Goal: Information Seeking & Learning: Learn about a topic

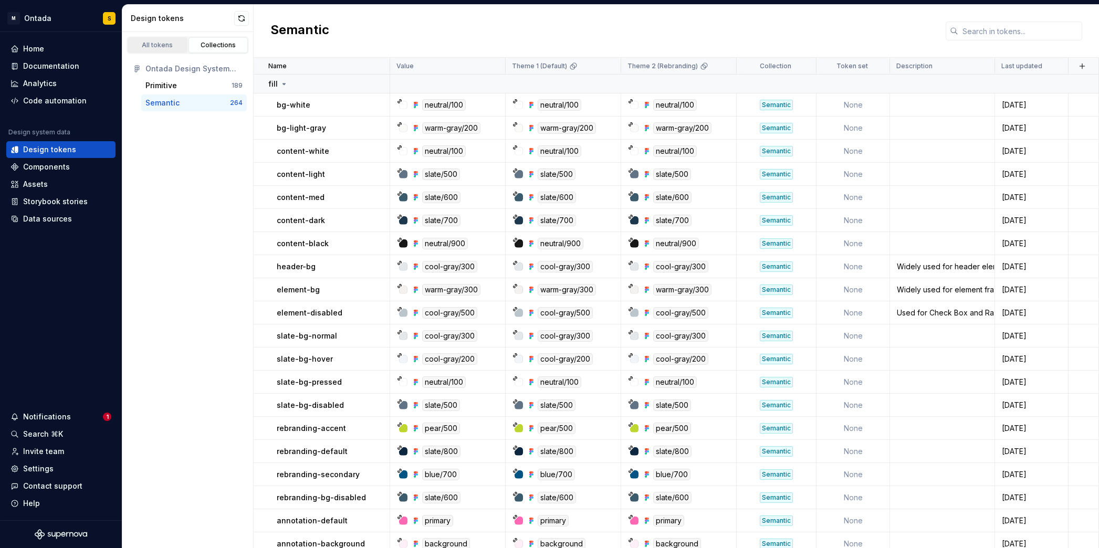
click at [160, 46] on div "All tokens" at bounding box center [157, 45] width 53 height 8
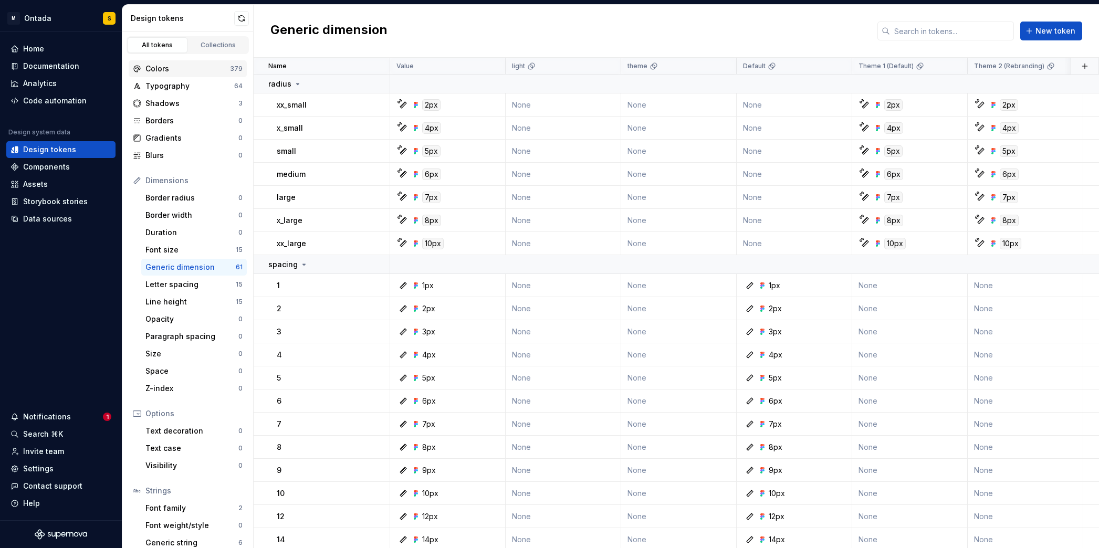
click at [175, 67] on div "Colors" at bounding box center [187, 69] width 85 height 11
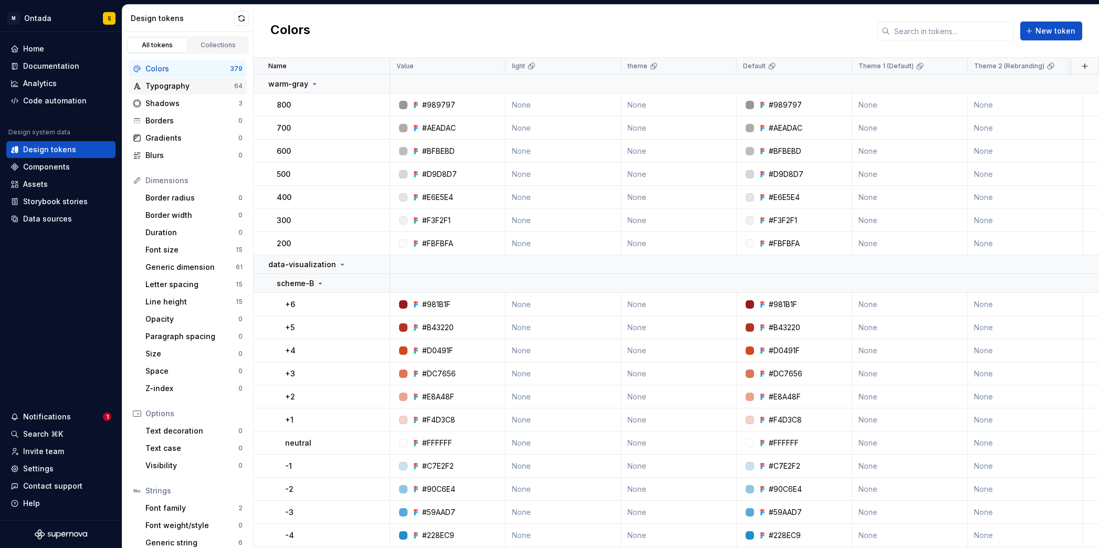
click at [165, 88] on div "Typography" at bounding box center [189, 86] width 89 height 11
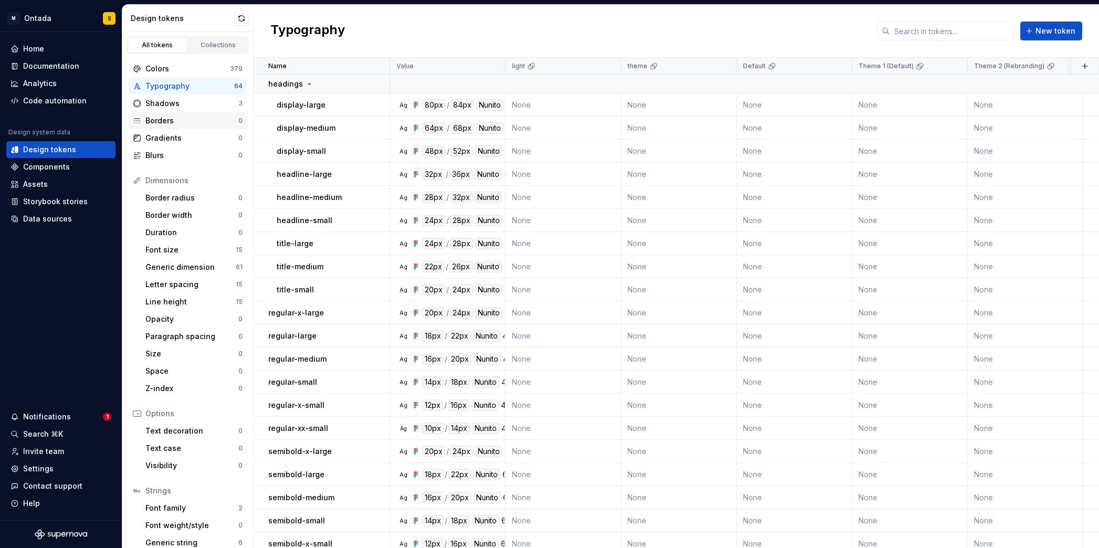
click at [170, 116] on div "Borders" at bounding box center [191, 121] width 93 height 11
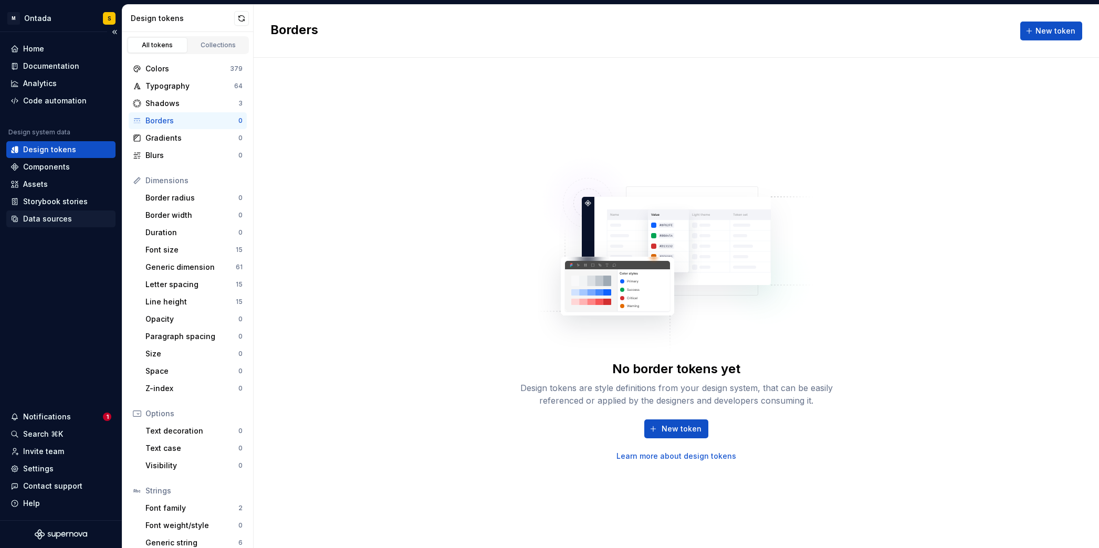
click at [47, 217] on div "Data sources" at bounding box center [47, 219] width 49 height 11
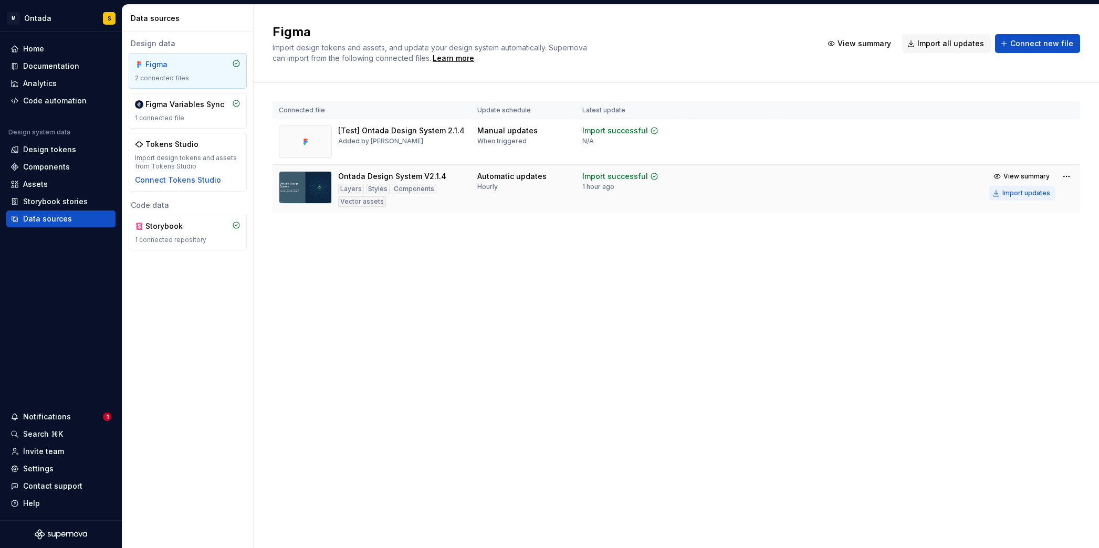
click at [1034, 196] on div "Import updates" at bounding box center [1026, 193] width 48 height 8
click at [51, 149] on div "Design tokens" at bounding box center [49, 149] width 53 height 11
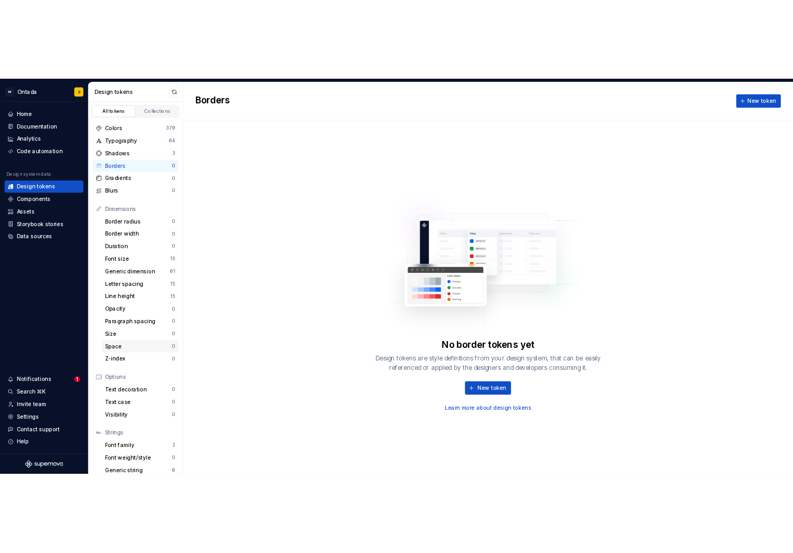
scroll to position [27, 0]
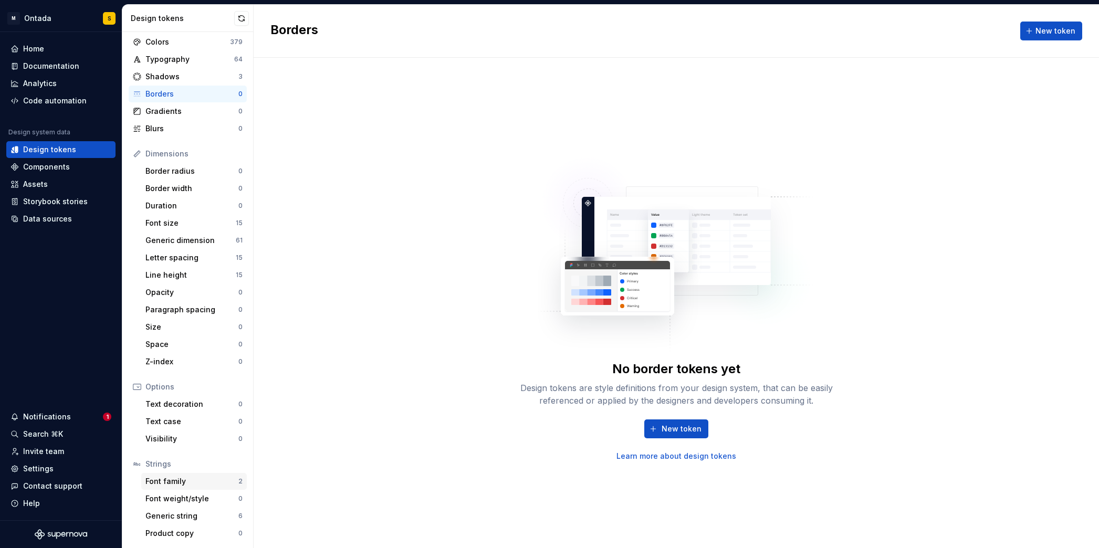
click at [193, 481] on div "Font family" at bounding box center [191, 481] width 93 height 11
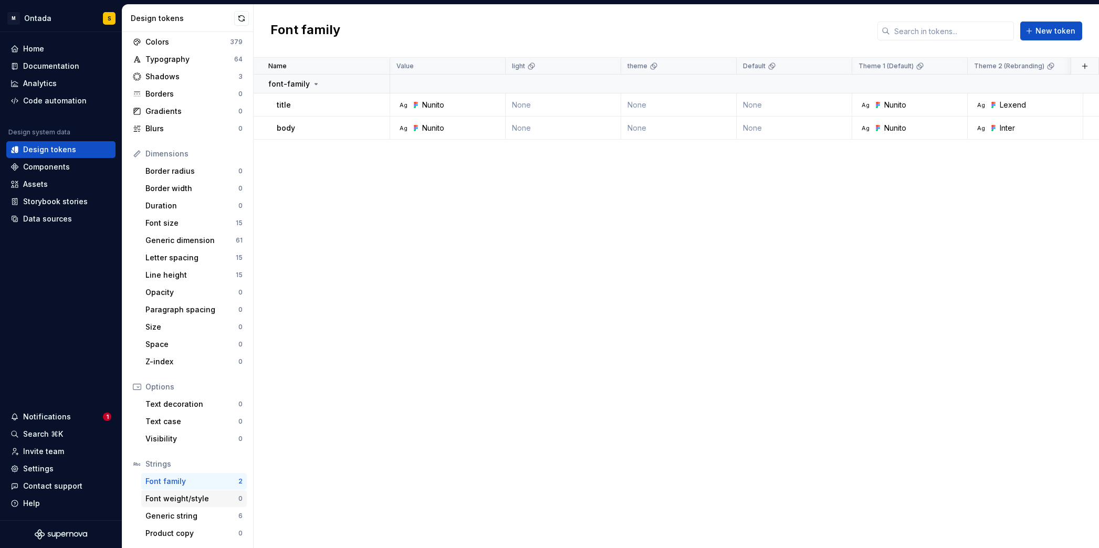
click at [166, 500] on div "Font weight/style" at bounding box center [191, 499] width 93 height 11
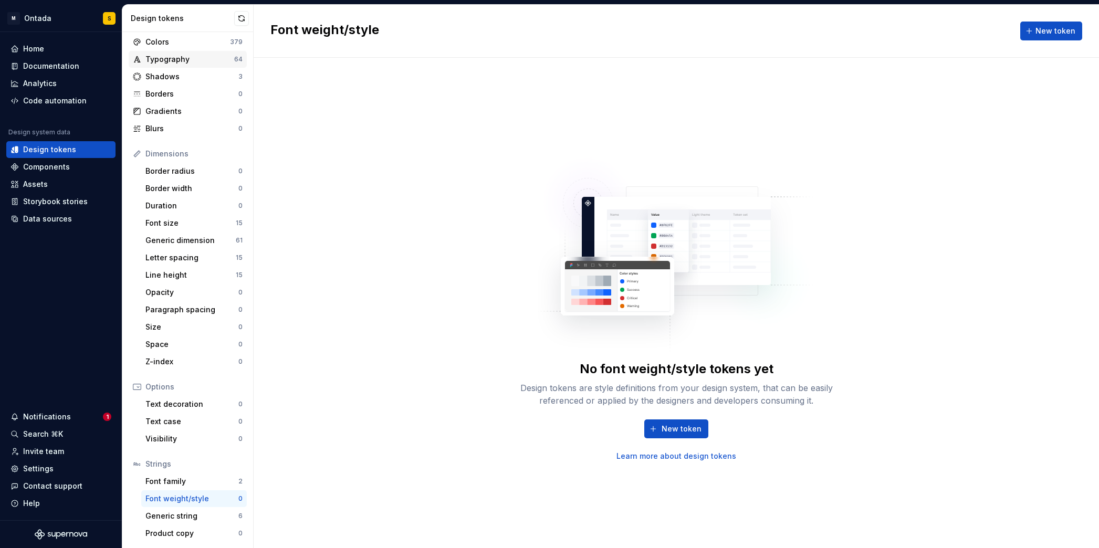
click at [182, 59] on div "Typography" at bounding box center [189, 59] width 89 height 11
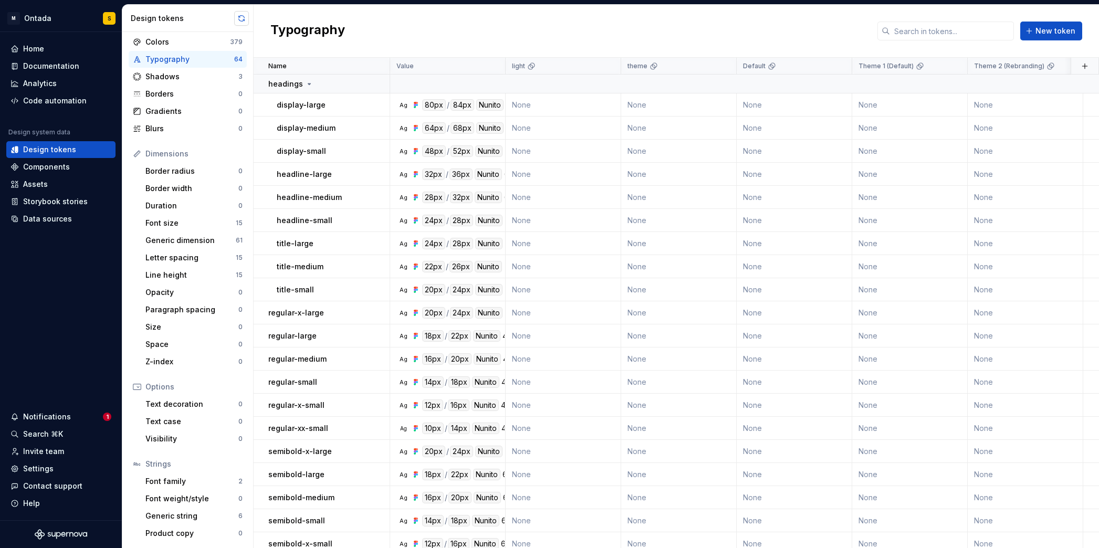
click at [238, 16] on button "button" at bounding box center [241, 18] width 15 height 15
click at [182, 517] on div "Generic string" at bounding box center [191, 516] width 93 height 11
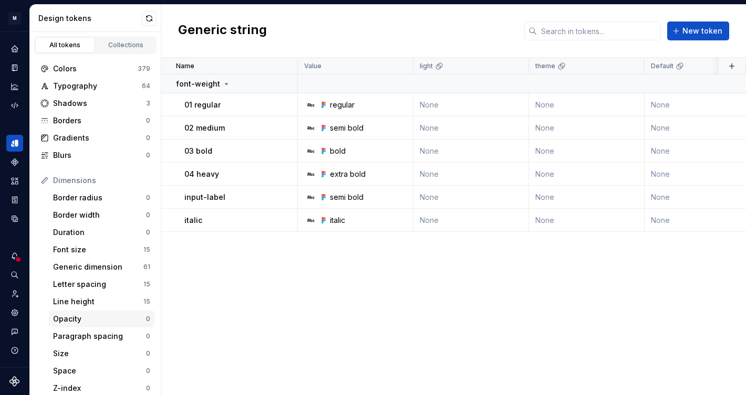
click at [80, 299] on div "Line height" at bounding box center [98, 302] width 90 height 11
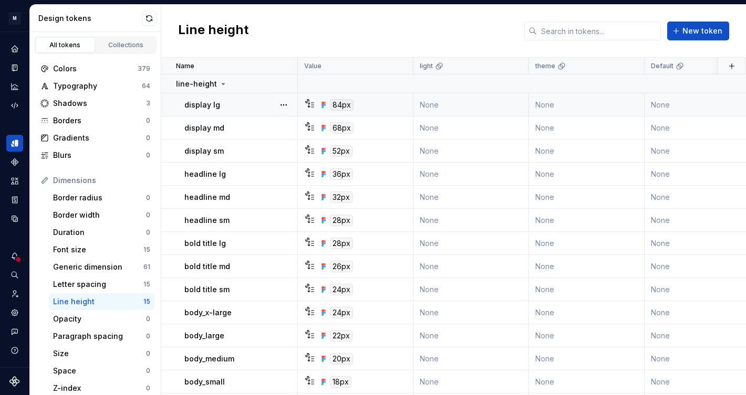
click at [310, 101] on icon at bounding box center [311, 105] width 8 height 8
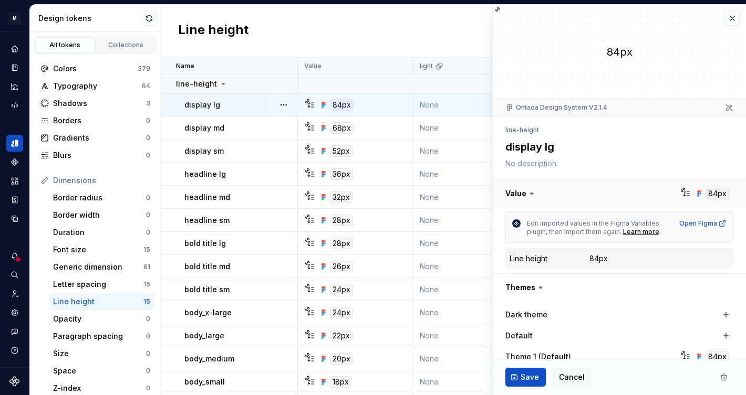
click at [682, 194] on button "button" at bounding box center [619, 193] width 253 height 27
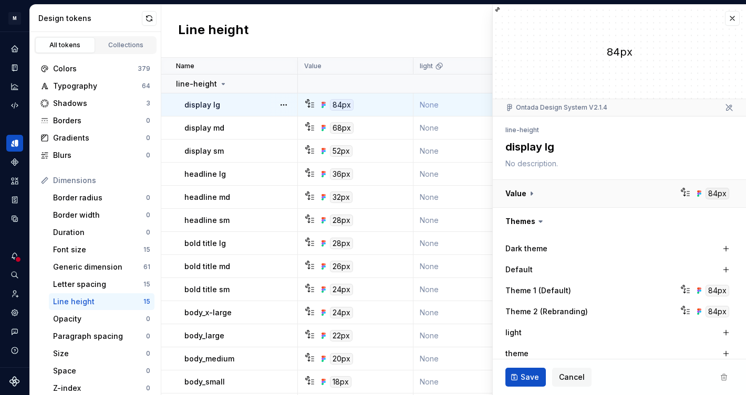
click at [682, 194] on button "button" at bounding box center [619, 193] width 253 height 27
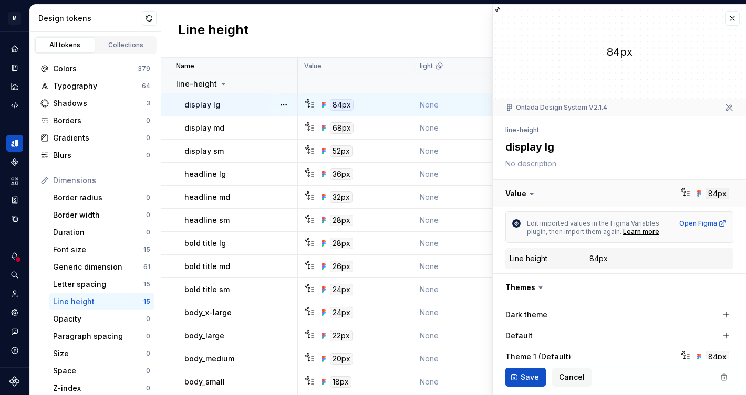
click at [682, 194] on button "button" at bounding box center [619, 193] width 253 height 27
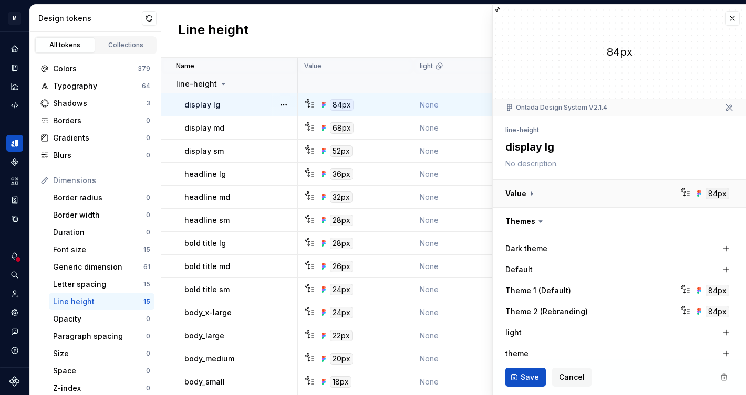
click at [679, 193] on button "button" at bounding box center [619, 193] width 253 height 27
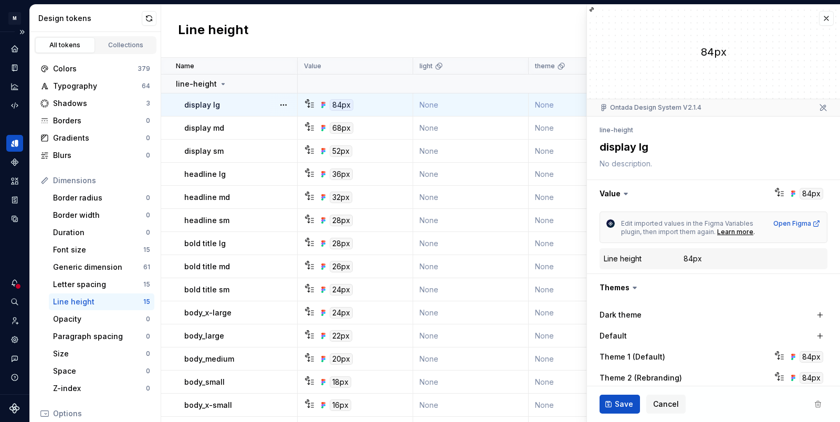
type textarea "*"
click at [100, 266] on div "Generic dimension" at bounding box center [98, 267] width 90 height 11
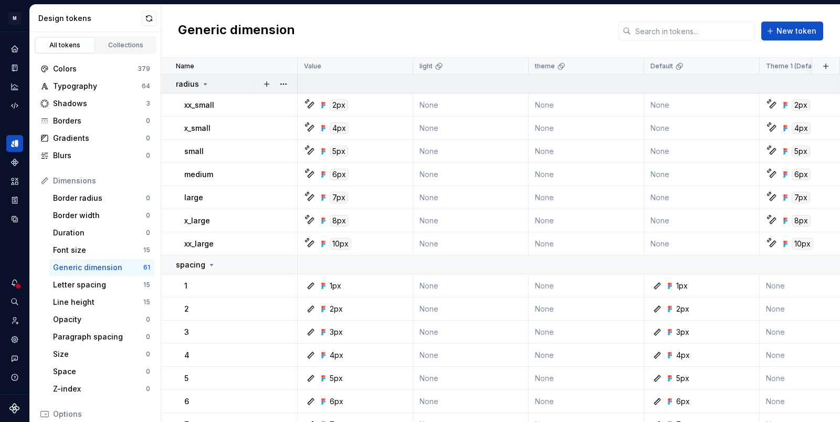
click at [238, 85] on div "radius" at bounding box center [236, 84] width 121 height 11
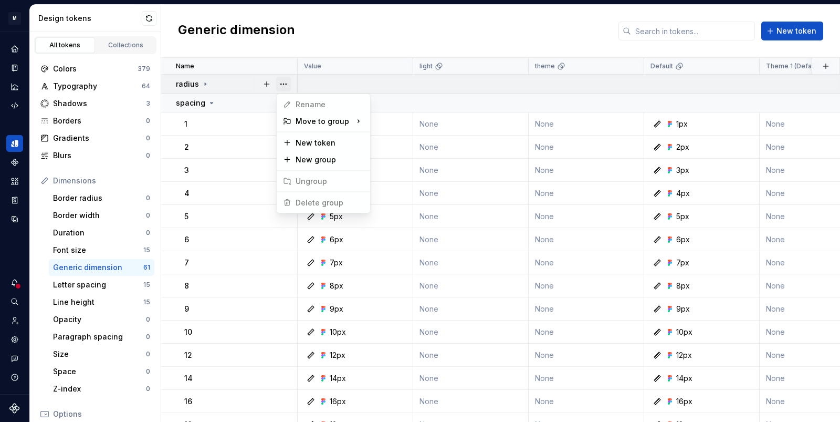
click at [287, 85] on button "button" at bounding box center [283, 84] width 15 height 15
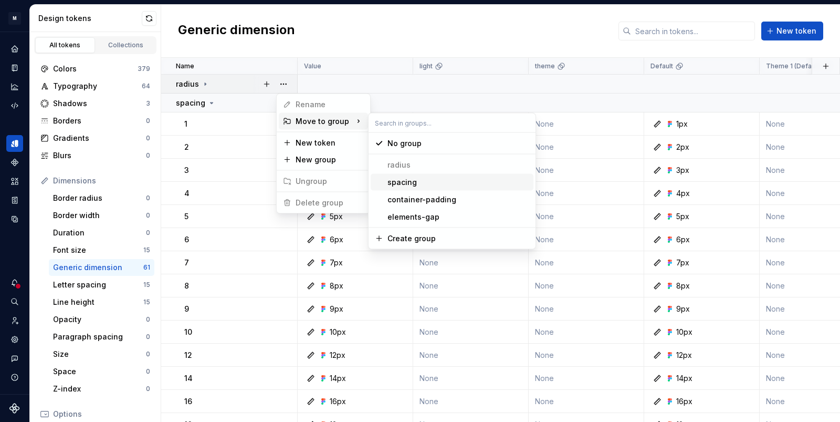
click at [405, 163] on div "radius" at bounding box center [399, 165] width 23 height 11
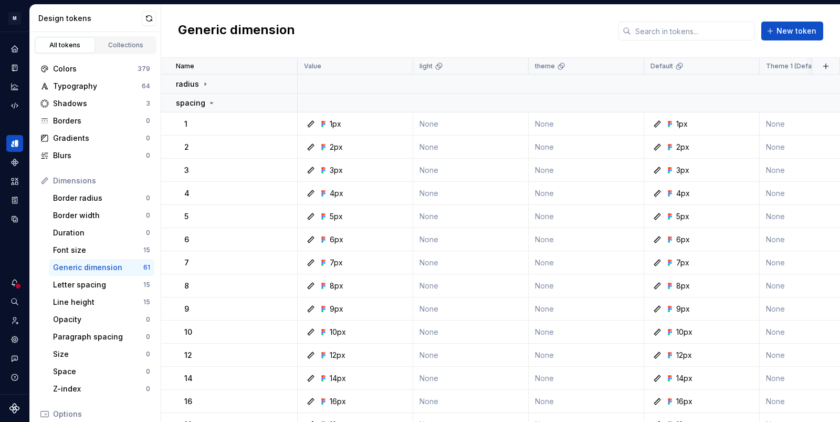
click at [340, 32] on html "M Ontada S Design system data Design tokens All tokens Collections Colors 379 T…" at bounding box center [420, 211] width 840 height 422
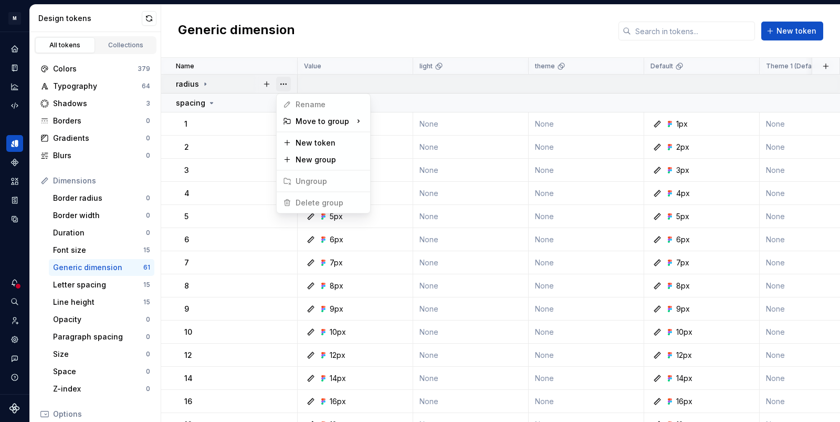
click at [288, 81] on button "button" at bounding box center [283, 84] width 15 height 15
click at [380, 42] on html "M Ontada S Design system data Design tokens All tokens Collections Colors 379 T…" at bounding box center [420, 211] width 840 height 422
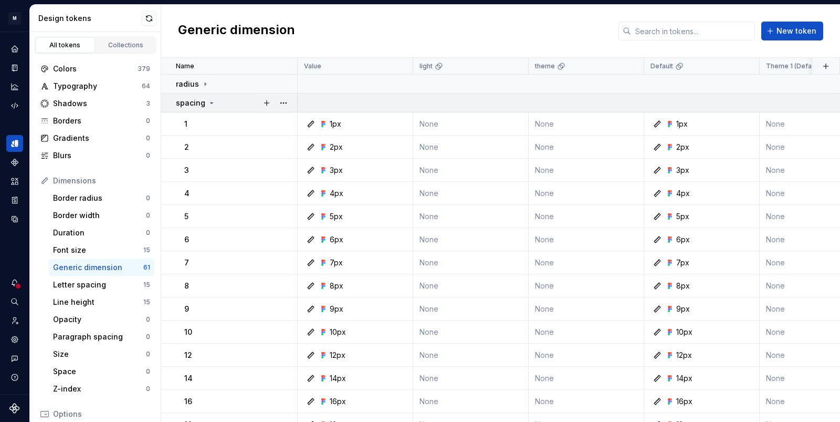
click at [209, 101] on icon at bounding box center [211, 103] width 8 height 8
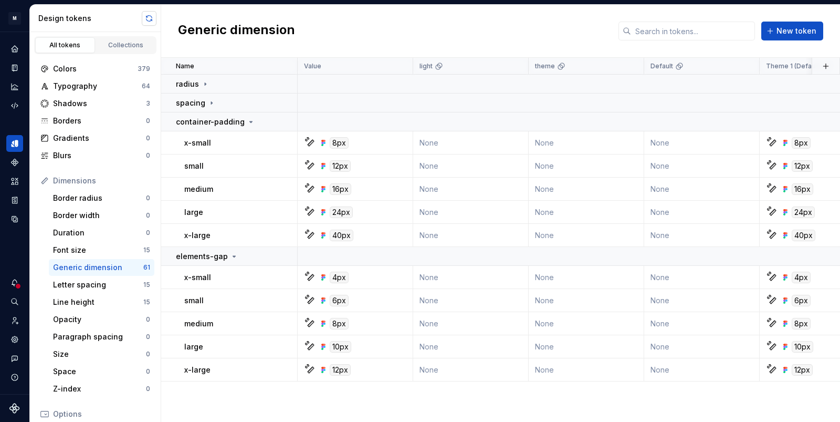
click at [154, 18] on button "button" at bounding box center [149, 18] width 15 height 15
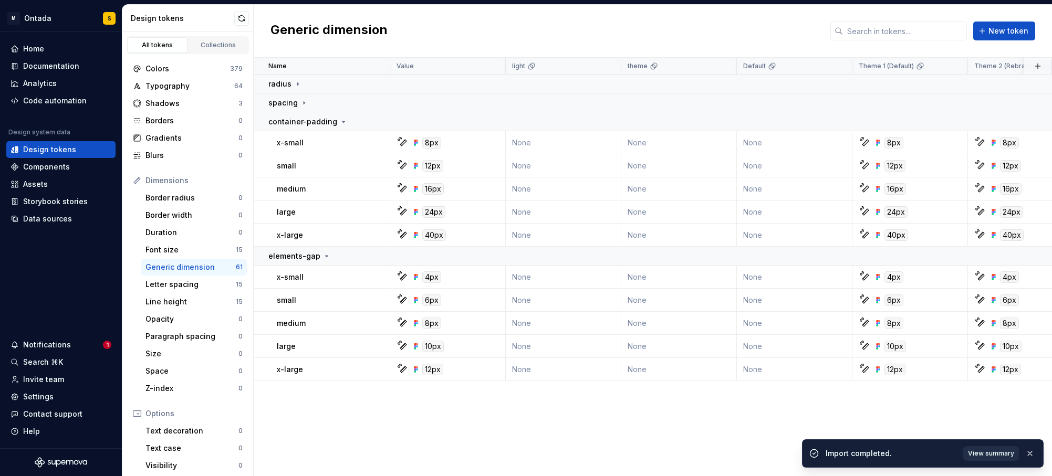
click at [997, 454] on span "View summary" at bounding box center [991, 454] width 46 height 8
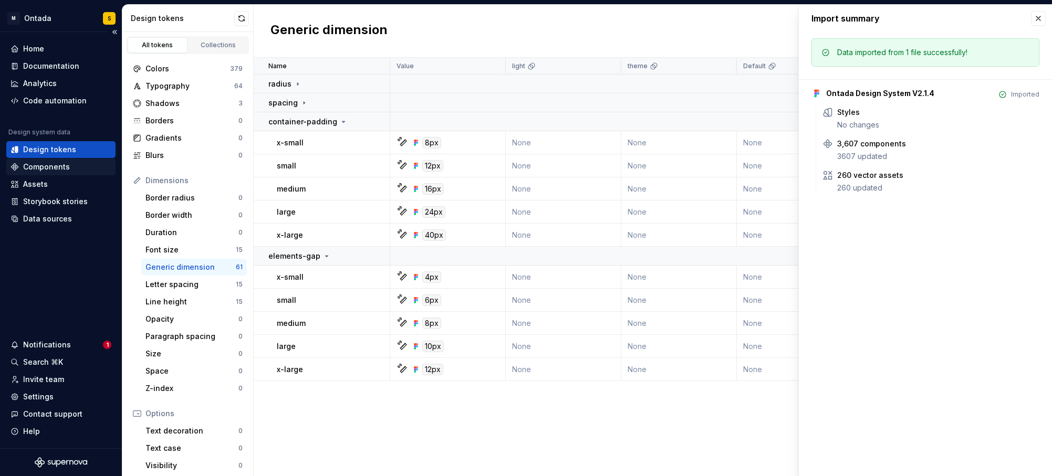
click at [60, 165] on div "Components" at bounding box center [46, 167] width 47 height 11
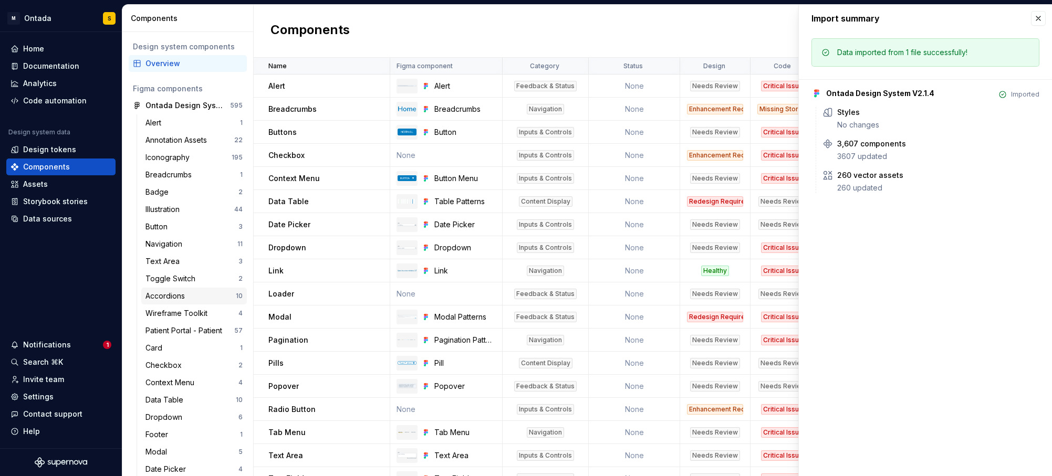
scroll to position [36, 0]
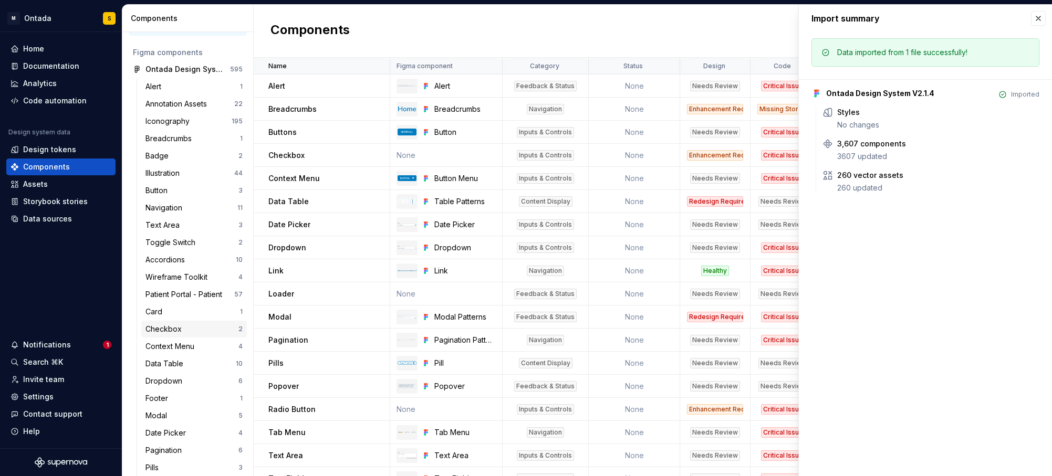
click at [182, 332] on div "Checkbox" at bounding box center [165, 329] width 40 height 11
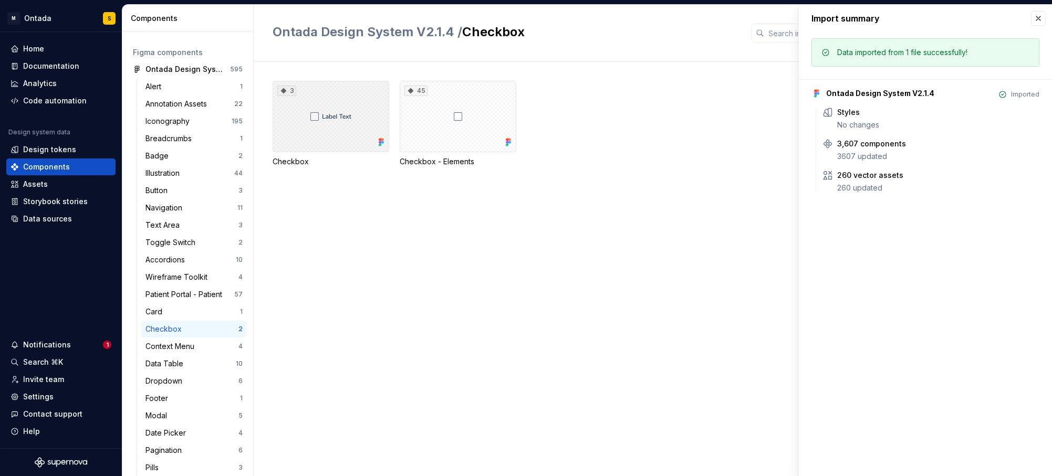
click at [368, 123] on div "3" at bounding box center [331, 116] width 117 height 71
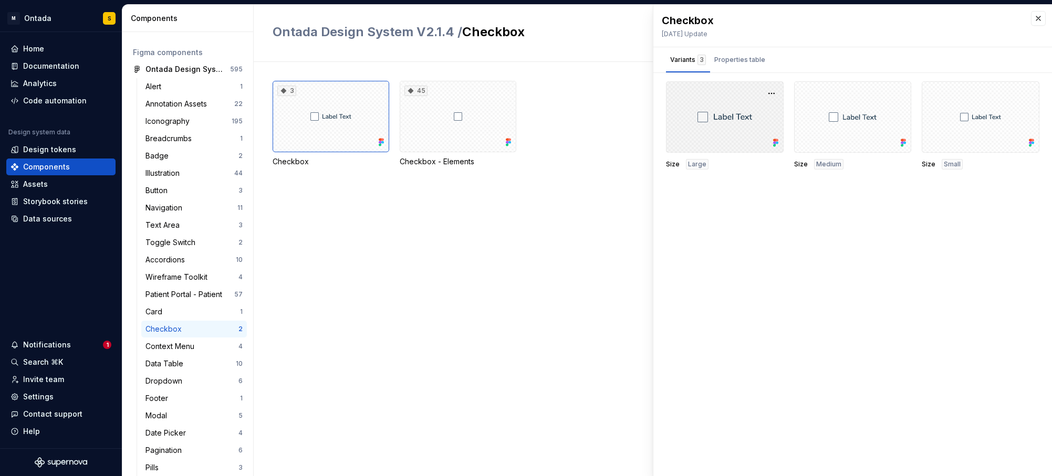
click at [746, 110] on div at bounding box center [725, 116] width 118 height 71
click at [724, 132] on div at bounding box center [725, 116] width 118 height 71
click at [733, 61] on div "Properties table" at bounding box center [739, 60] width 51 height 11
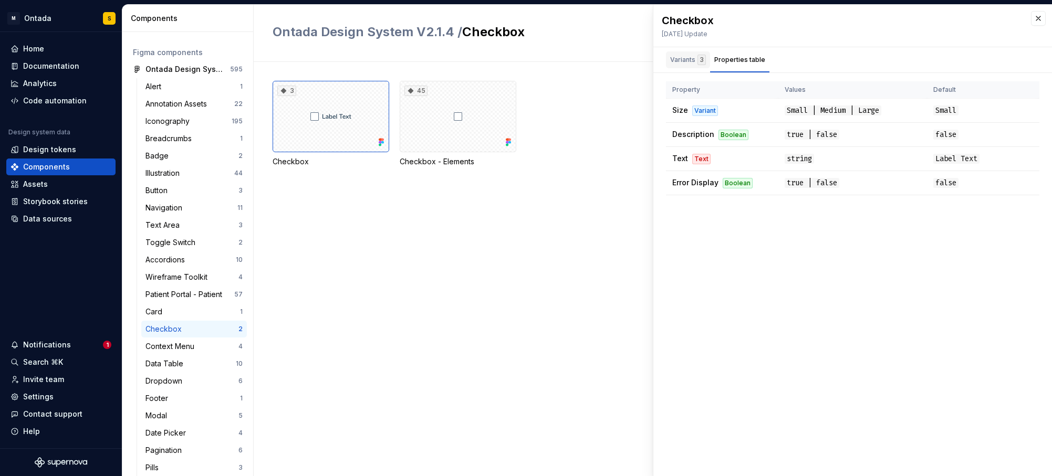
click at [686, 61] on div "Variants 3" at bounding box center [688, 60] width 36 height 11
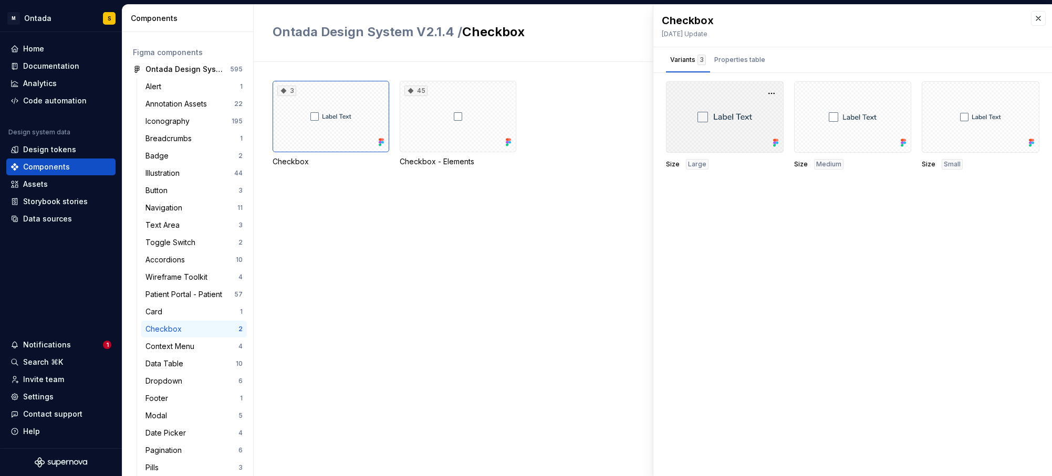
click at [721, 119] on div at bounding box center [725, 116] width 118 height 71
click at [772, 91] on button "button" at bounding box center [771, 93] width 15 height 15
click at [699, 148] on div at bounding box center [725, 116] width 118 height 71
drag, startPoint x: 534, startPoint y: 201, endPoint x: 749, endPoint y: 167, distance: 218.0
click at [534, 202] on div "3 Checkbox 45 Checkbox - Elements" at bounding box center [662, 269] width 779 height 414
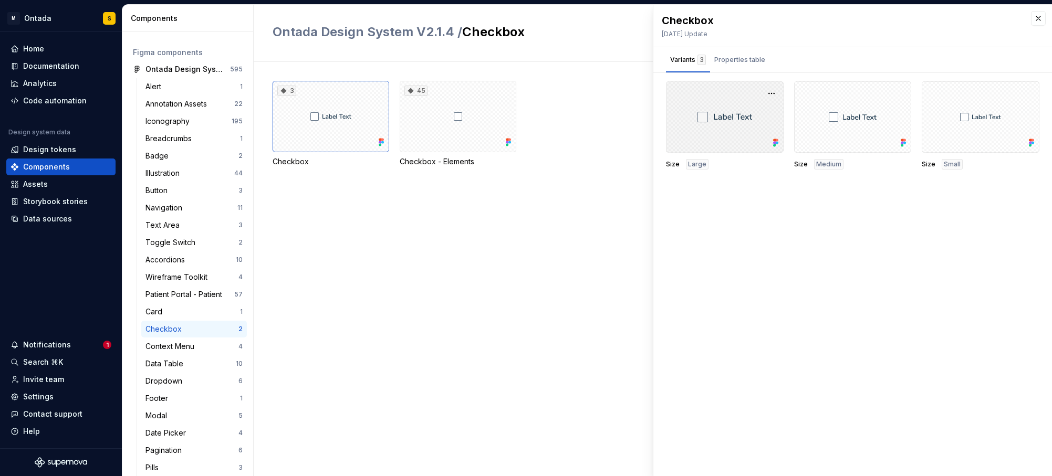
click at [748, 130] on div at bounding box center [725, 116] width 118 height 71
click at [681, 120] on div at bounding box center [725, 116] width 118 height 71
click at [709, 126] on div at bounding box center [725, 116] width 118 height 71
click at [693, 153] on div "Size Large" at bounding box center [725, 125] width 118 height 88
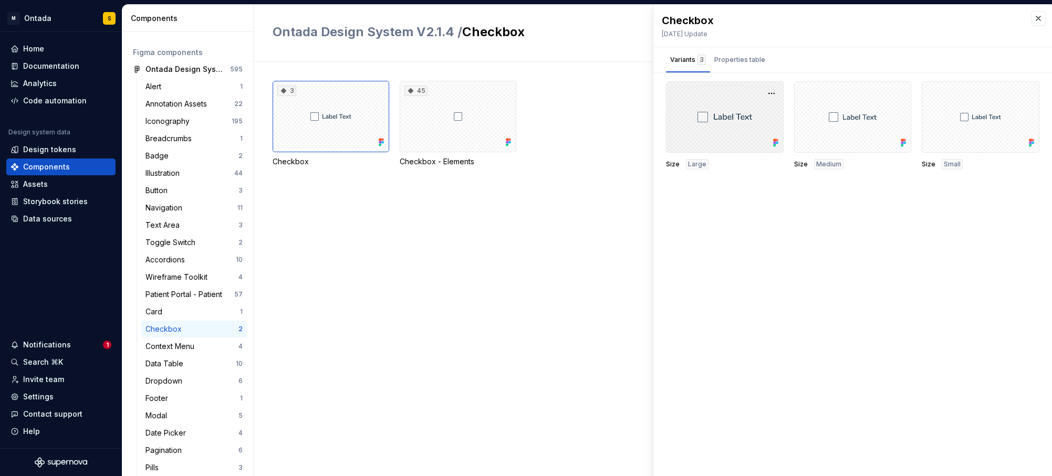
click at [677, 131] on div at bounding box center [725, 116] width 118 height 71
click at [322, 134] on div "3" at bounding box center [331, 116] width 117 height 71
click at [740, 138] on div at bounding box center [725, 116] width 118 height 71
click at [733, 55] on div "Properties table" at bounding box center [739, 60] width 51 height 11
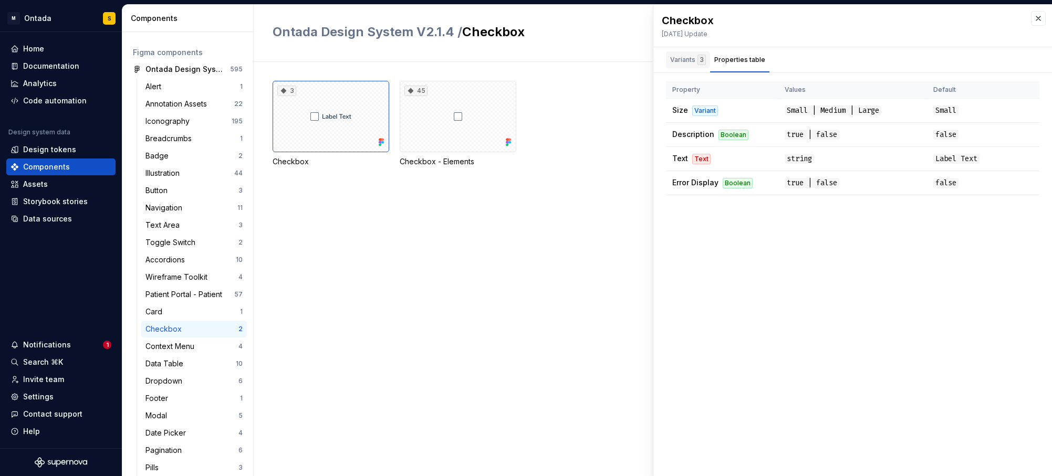
click at [684, 58] on div "Variants 3" at bounding box center [688, 60] width 36 height 11
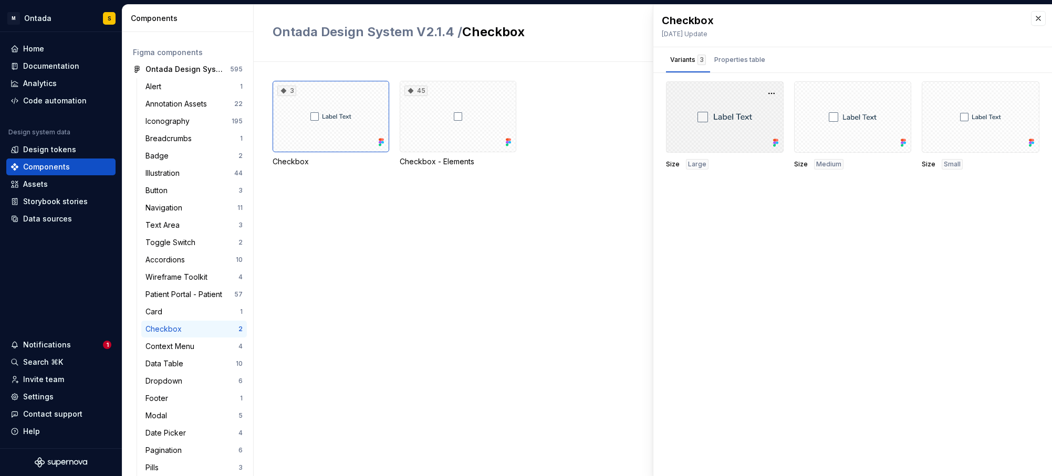
click at [681, 113] on div at bounding box center [725, 116] width 118 height 71
click at [429, 104] on div "45" at bounding box center [458, 116] width 117 height 71
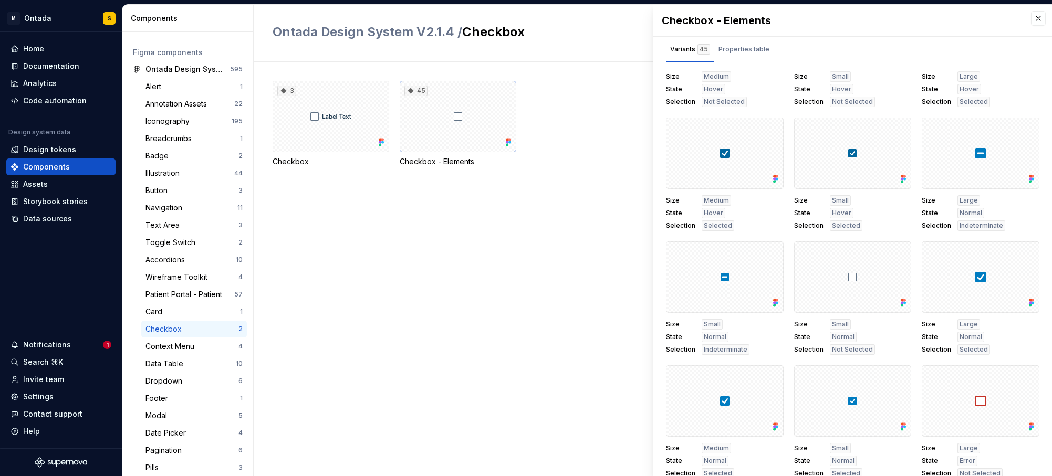
scroll to position [1447, 0]
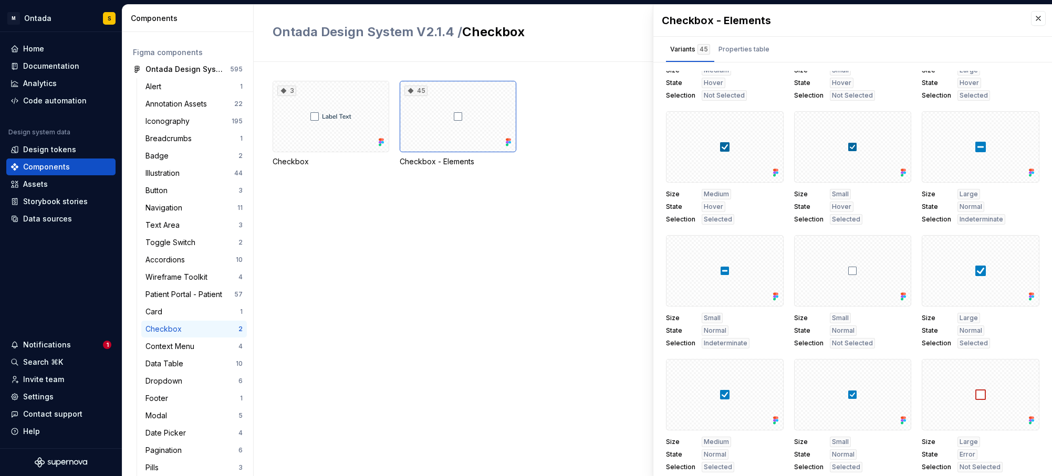
click at [447, 335] on div "3 Checkbox 45 Checkbox - Elements" at bounding box center [662, 269] width 779 height 414
click at [46, 339] on div "Notifications 1" at bounding box center [60, 345] width 109 height 17
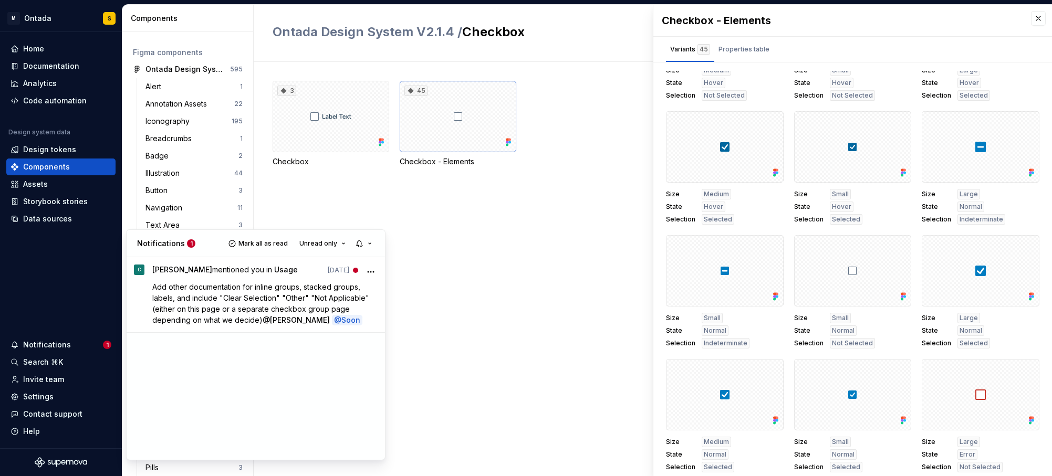
click at [545, 240] on html "M Ontada S Home Documentation Analytics Code automation Design system data Desi…" at bounding box center [526, 238] width 1052 height 476
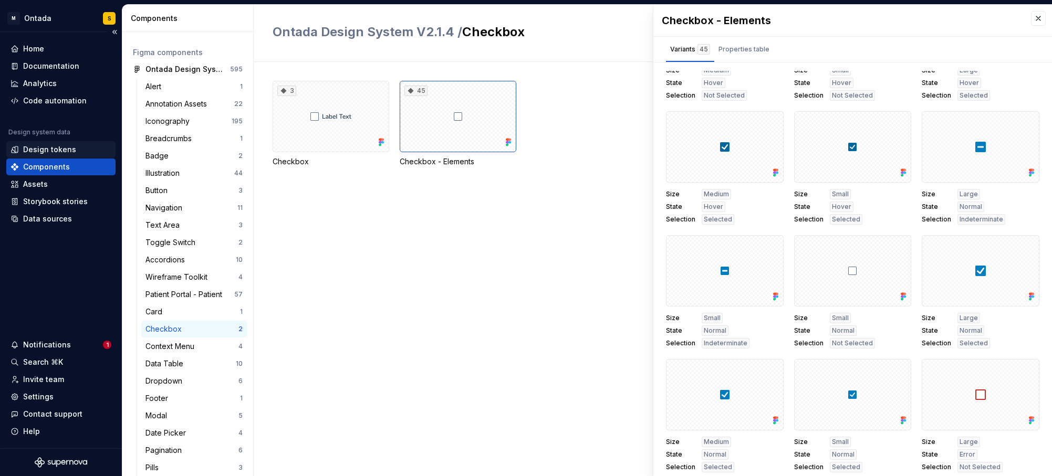
click at [52, 148] on div "Design tokens" at bounding box center [49, 149] width 53 height 11
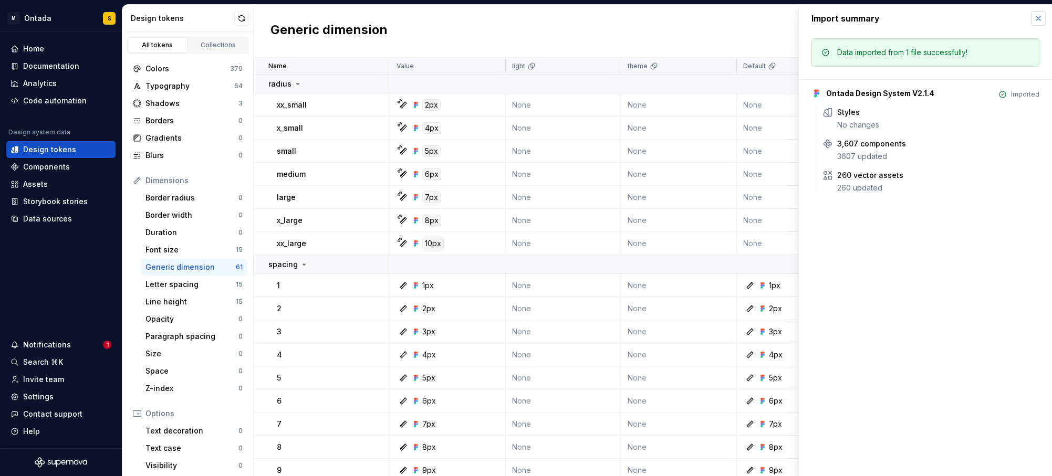
click at [1041, 17] on button "button" at bounding box center [1038, 18] width 15 height 15
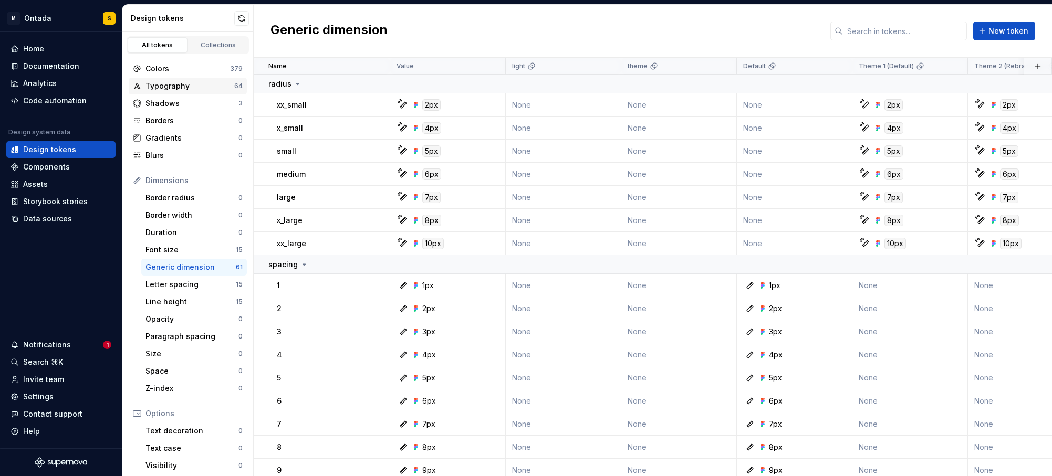
click at [172, 87] on div "Typography" at bounding box center [189, 86] width 89 height 11
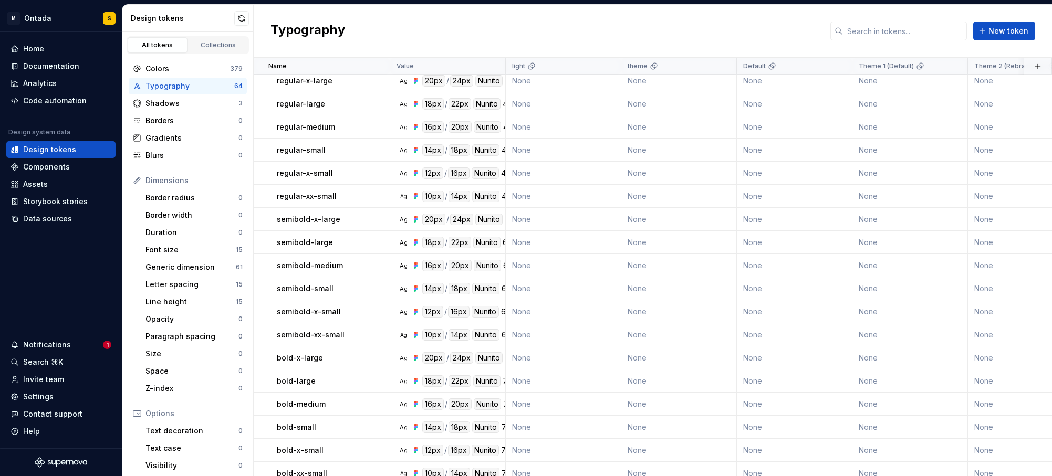
scroll to position [1153, 0]
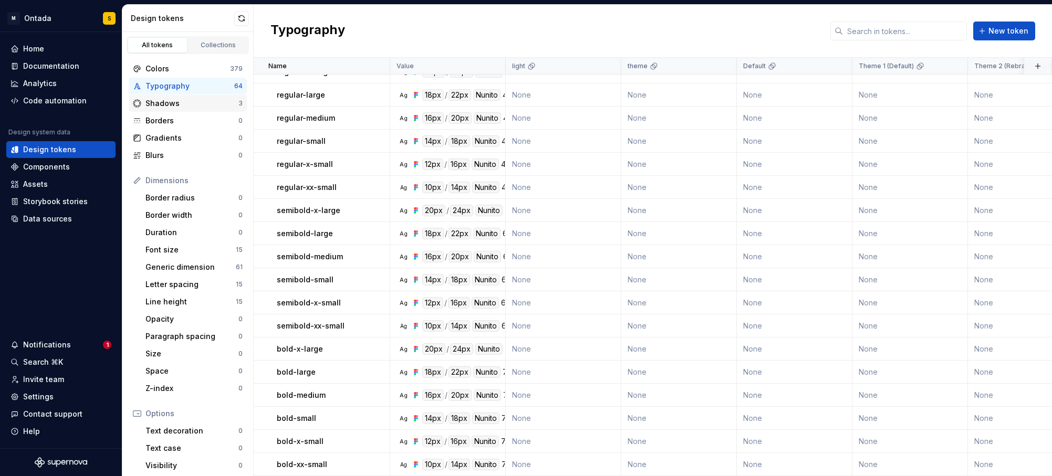
click at [163, 100] on div "Shadows" at bounding box center [191, 103] width 93 height 11
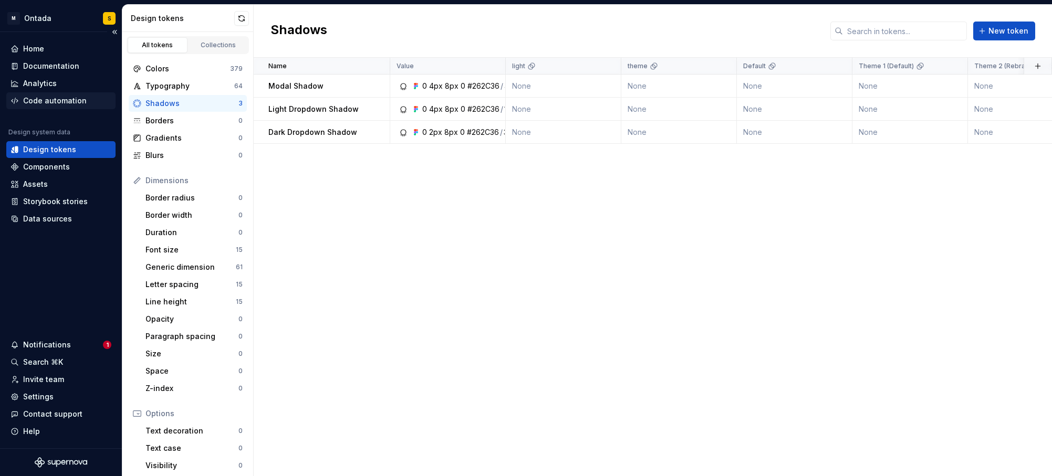
click at [66, 103] on div "Code automation" at bounding box center [55, 101] width 64 height 11
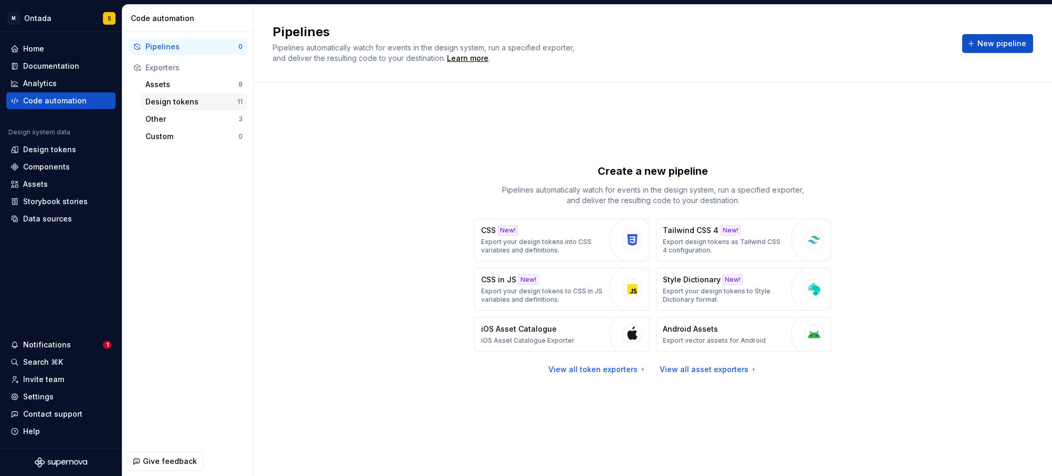
click at [186, 99] on div "Design tokens" at bounding box center [191, 102] width 92 height 11
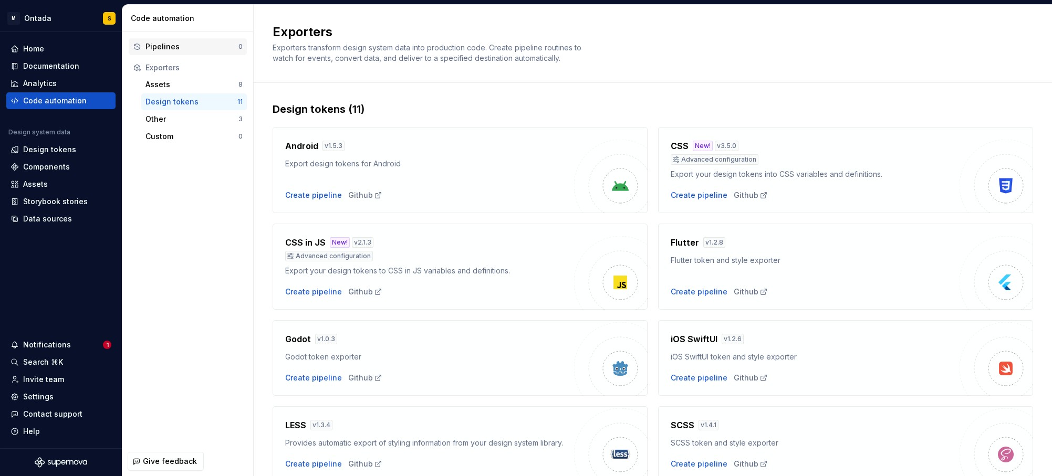
click at [182, 48] on div "Pipelines" at bounding box center [191, 46] width 93 height 11
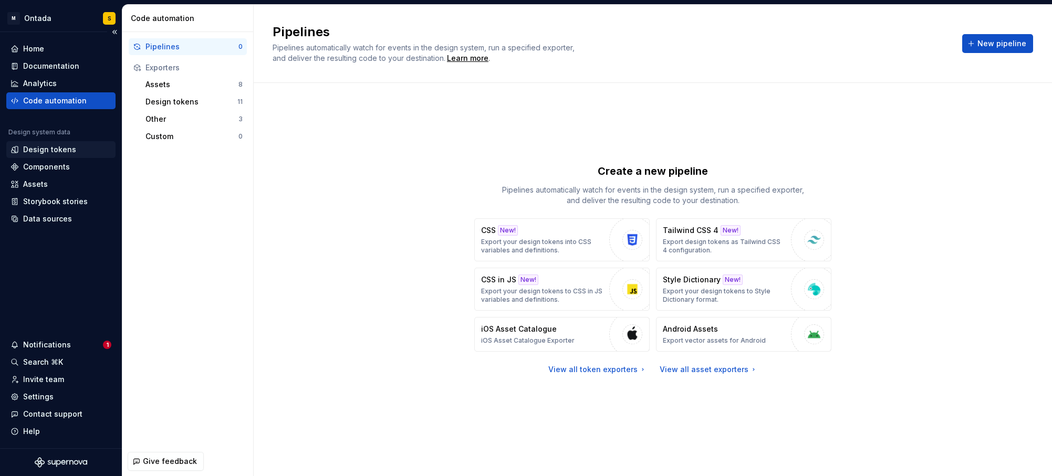
click at [51, 147] on div "Design tokens" at bounding box center [49, 149] width 53 height 11
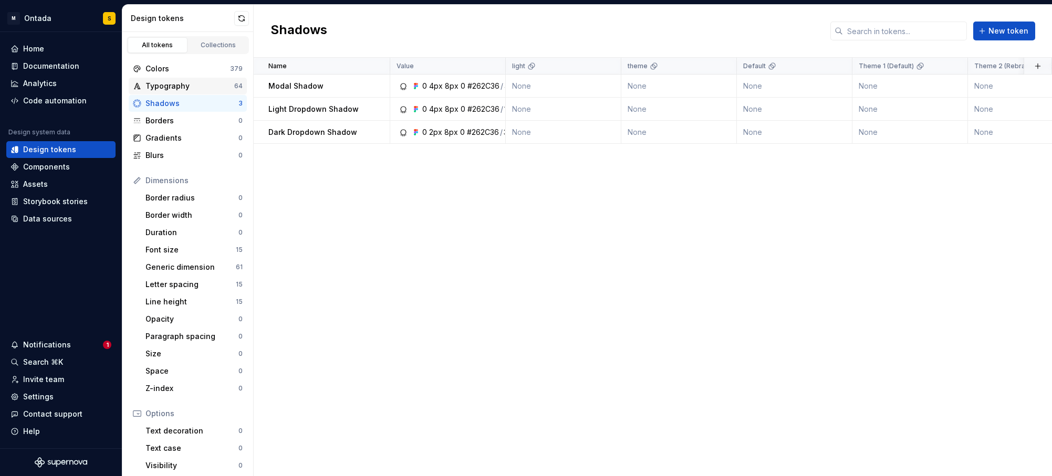
click at [172, 89] on div "Typography" at bounding box center [189, 86] width 89 height 11
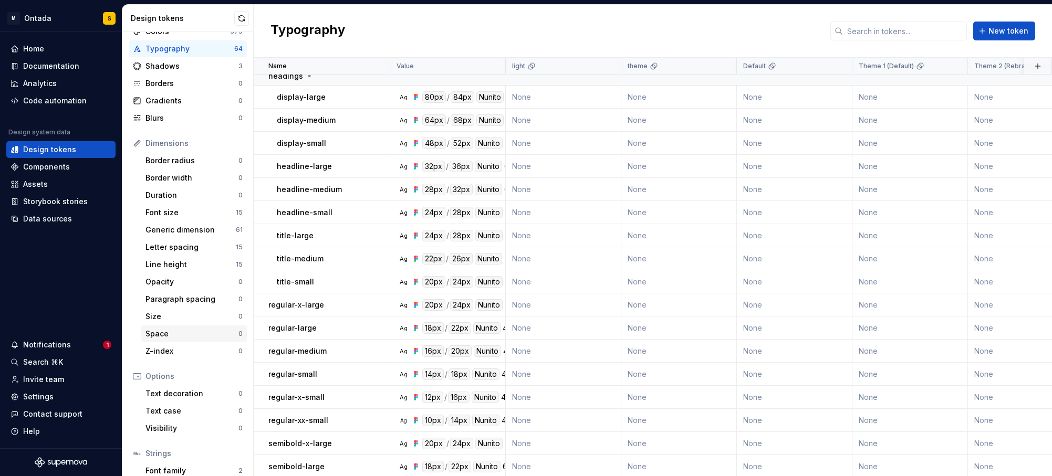
scroll to position [38, 0]
click at [166, 339] on div "Space 0" at bounding box center [194, 333] width 106 height 17
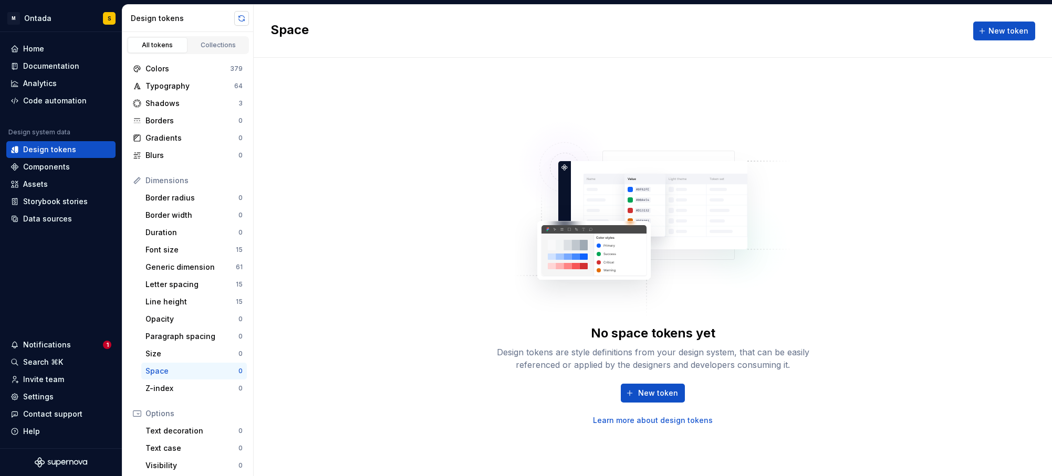
click at [244, 22] on button "button" at bounding box center [241, 18] width 15 height 15
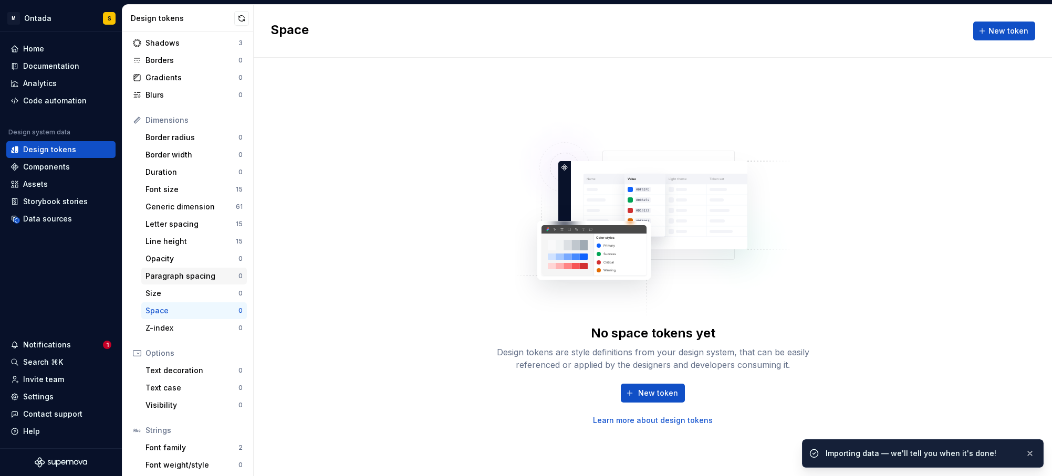
scroll to position [99, 0]
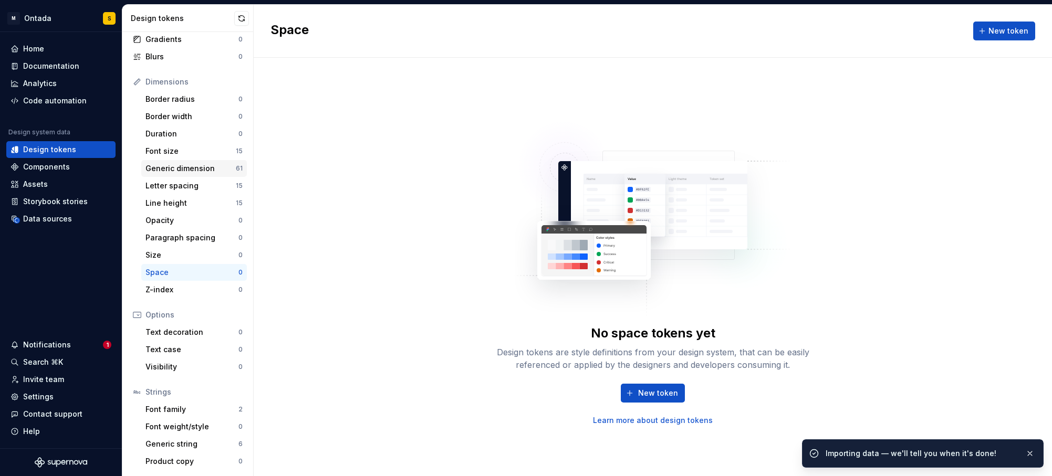
click at [197, 163] on div "Generic dimension" at bounding box center [190, 168] width 90 height 11
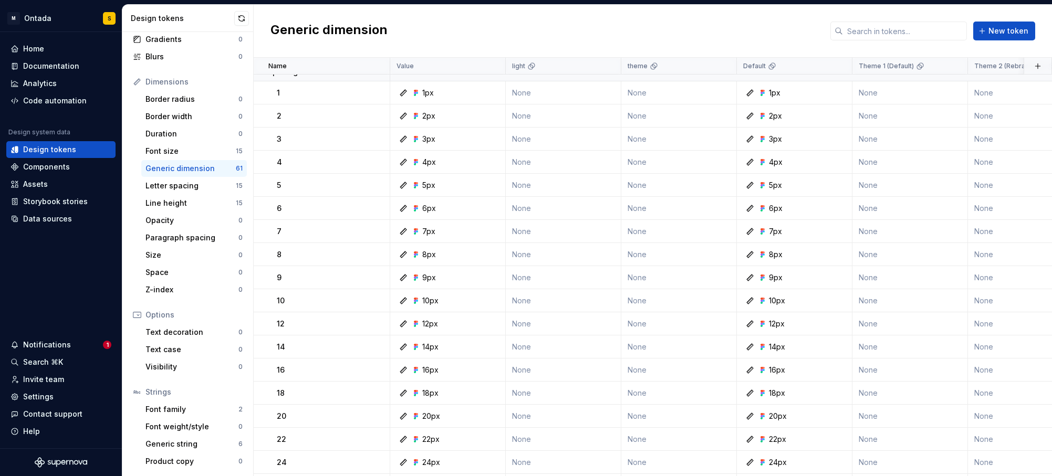
scroll to position [119, 0]
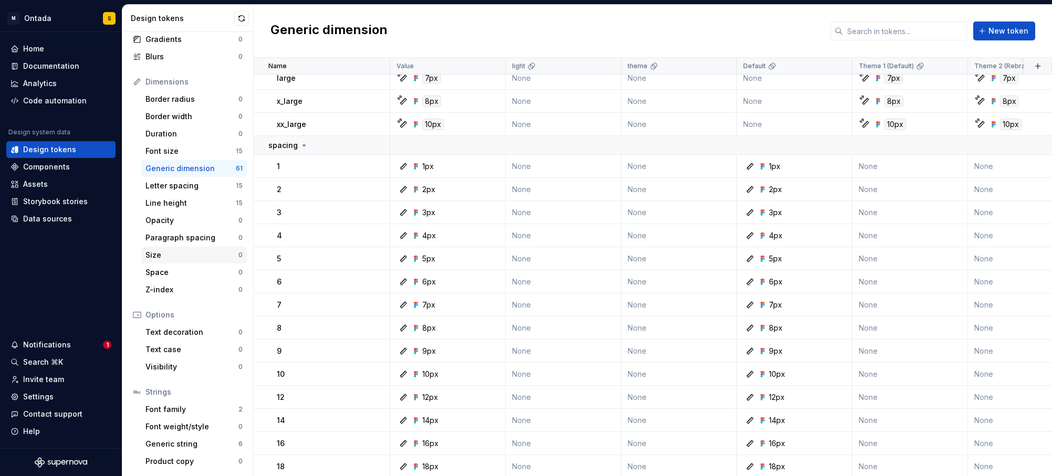
click at [201, 253] on div "Size" at bounding box center [191, 255] width 93 height 11
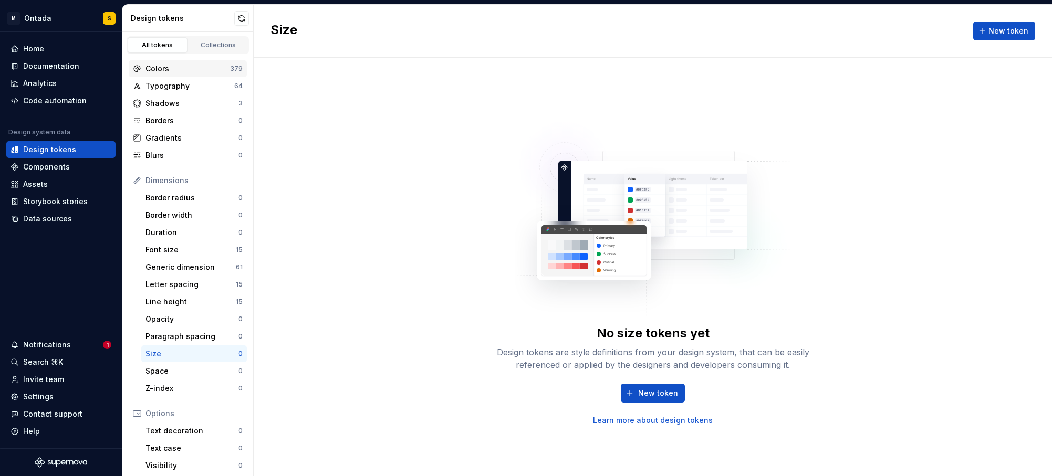
click at [216, 68] on div "Colors" at bounding box center [187, 69] width 85 height 11
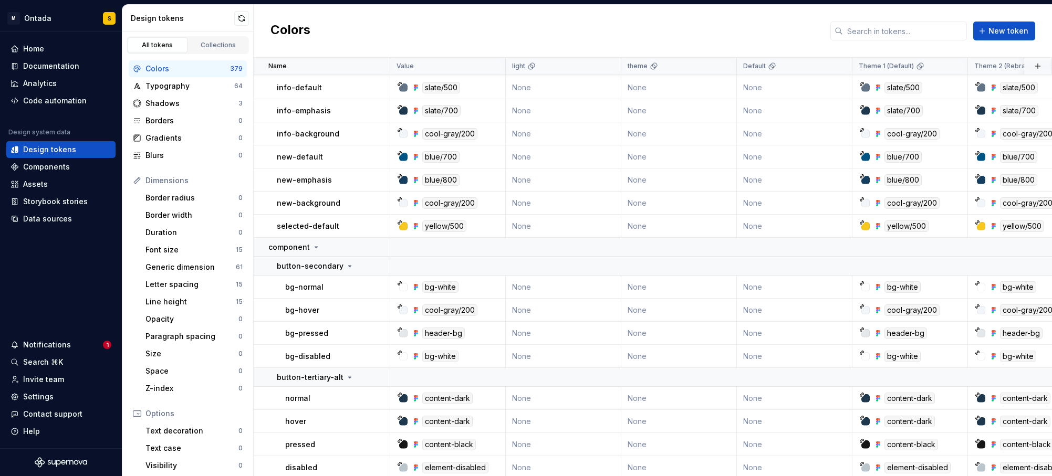
scroll to position [3893, 0]
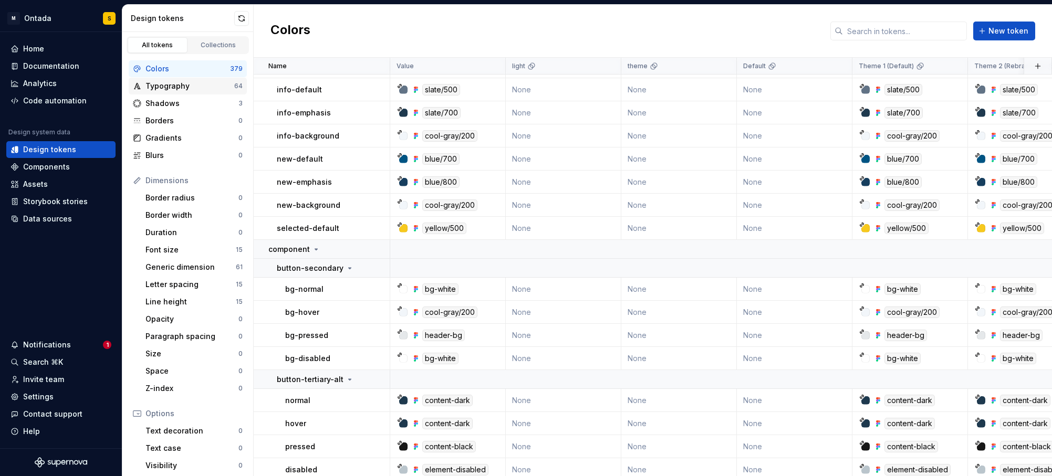
click at [180, 89] on div "Typography" at bounding box center [189, 86] width 89 height 11
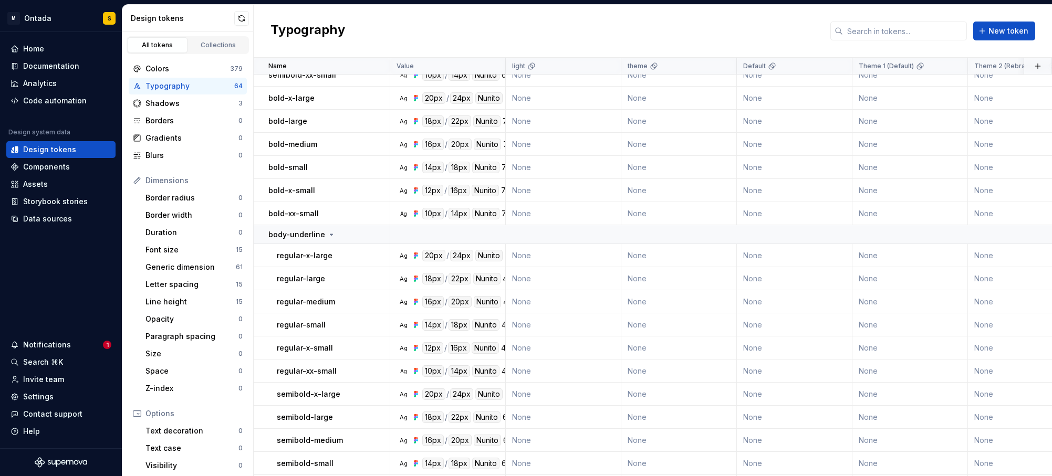
scroll to position [708, 0]
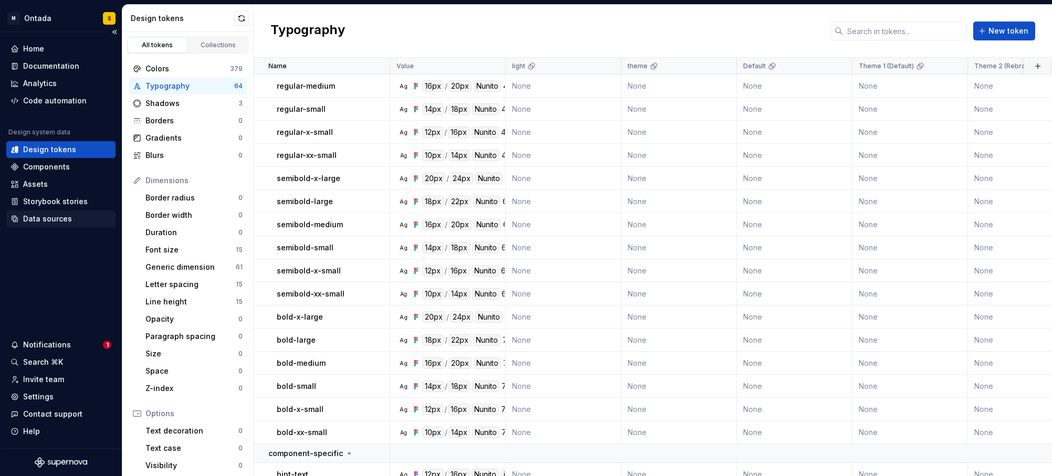
click at [41, 218] on div "Data sources" at bounding box center [47, 219] width 49 height 11
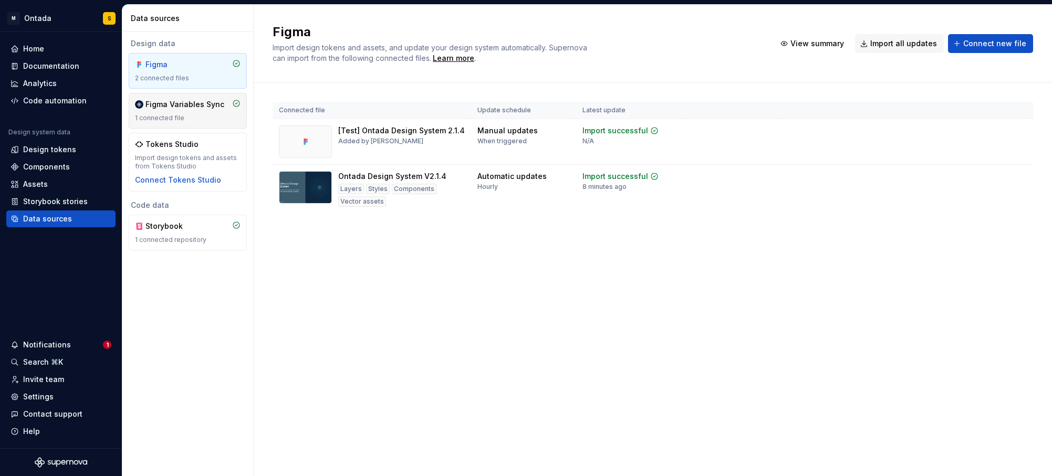
click at [188, 111] on div "Figma Variables Sync 1 connected file" at bounding box center [188, 110] width 106 height 23
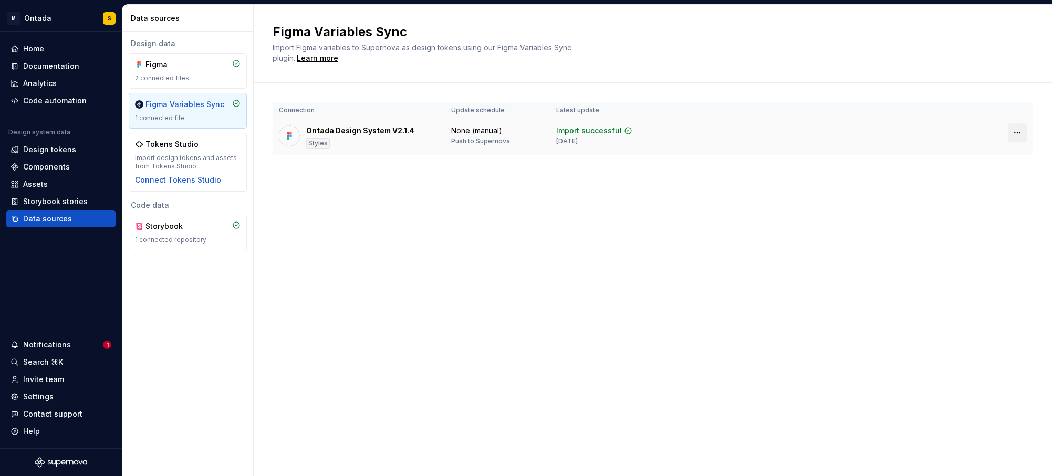
click at [1018, 135] on html "M Ontada S Home Documentation Analytics Code automation Design system data Desi…" at bounding box center [526, 238] width 1052 height 476
click at [297, 238] on html "M Ontada S Home Documentation Analytics Code automation Design system data Desi…" at bounding box center [526, 238] width 1052 height 476
click at [182, 106] on div "Figma Variables Sync" at bounding box center [184, 104] width 79 height 11
click at [186, 81] on div "2 connected files" at bounding box center [188, 78] width 106 height 8
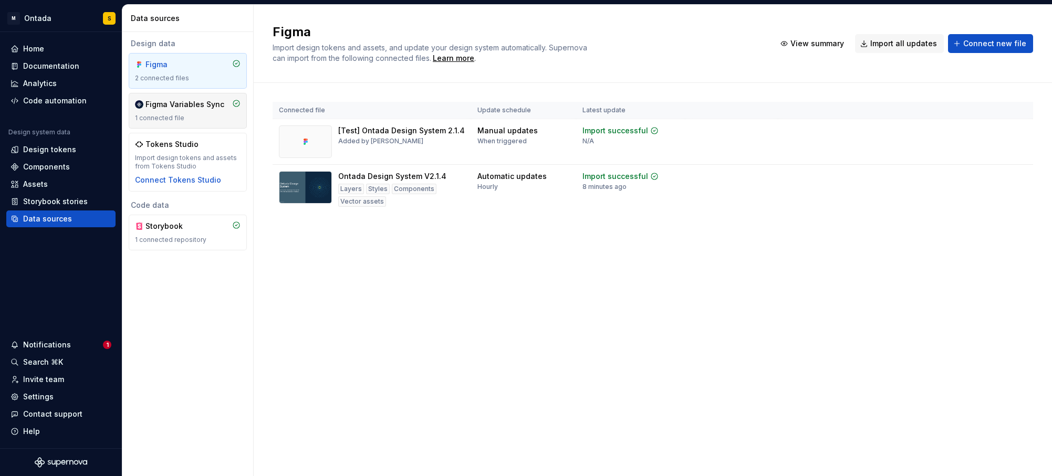
click at [182, 109] on div "Figma Variables Sync" at bounding box center [184, 104] width 79 height 11
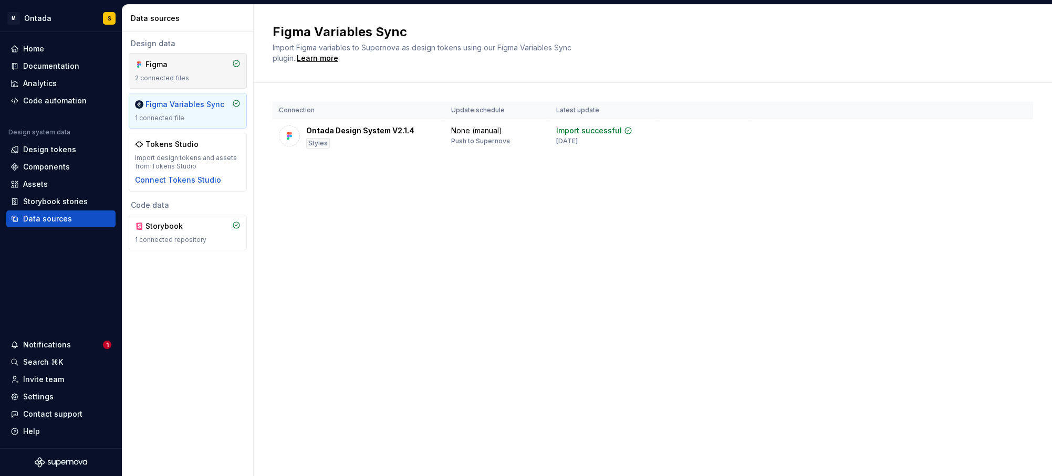
click at [202, 76] on div "2 connected files" at bounding box center [188, 78] width 106 height 8
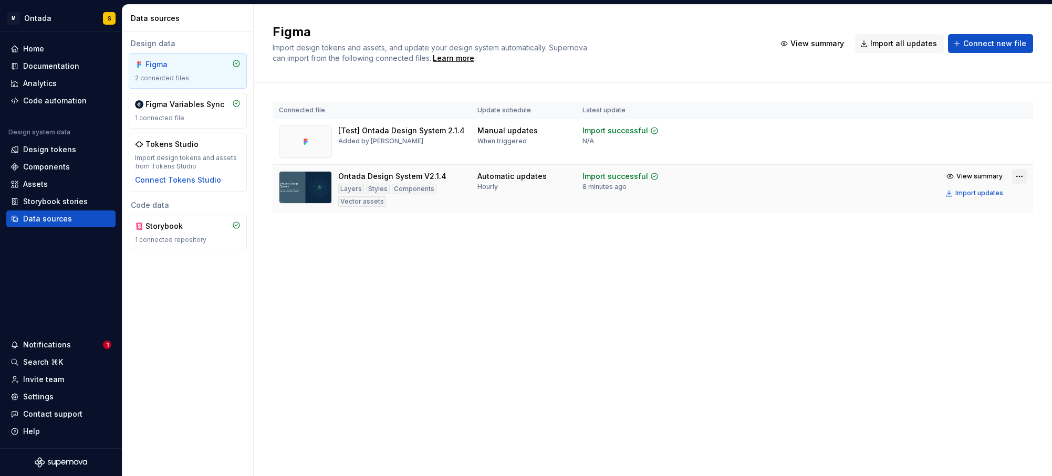
click at [1020, 176] on html "M Ontada S Home Documentation Analytics Code automation Design system data Desi…" at bounding box center [526, 238] width 1052 height 476
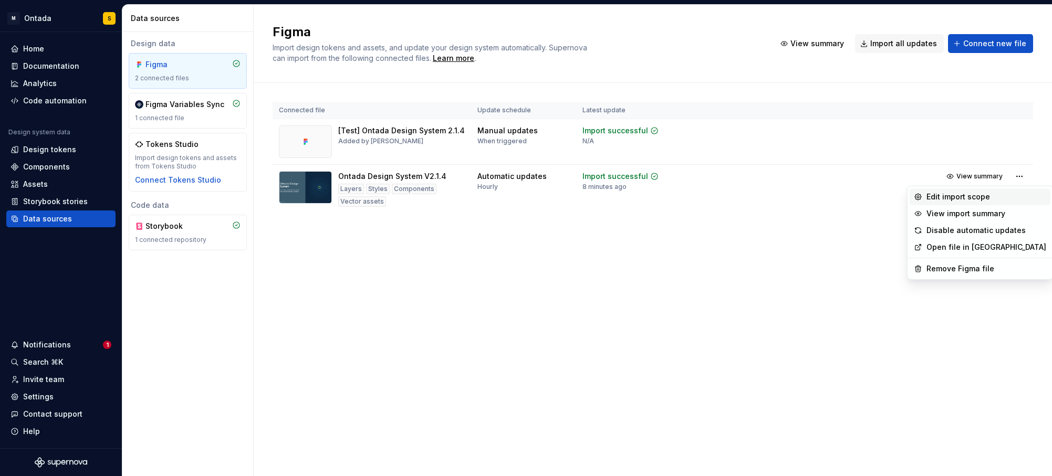
click at [1017, 192] on div "Edit import scope" at bounding box center [986, 197] width 120 height 11
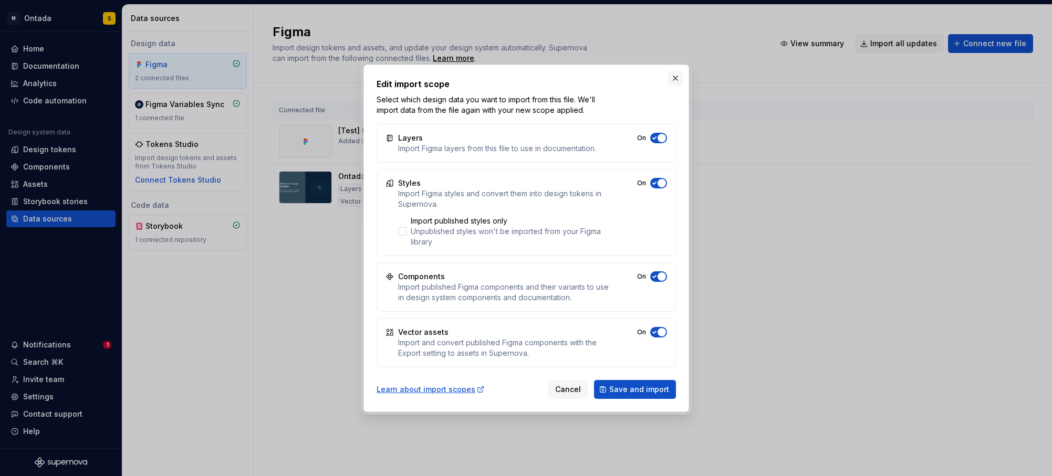
click at [682, 82] on button "button" at bounding box center [675, 78] width 15 height 15
